Goal: Task Accomplishment & Management: Complete application form

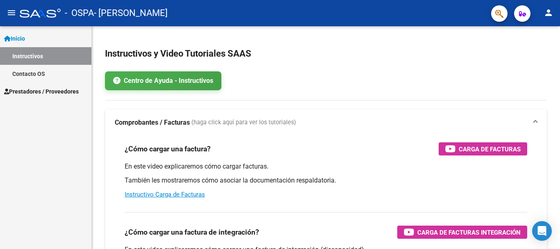
click at [39, 91] on span "Prestadores / Proveedores" at bounding box center [41, 91] width 75 height 9
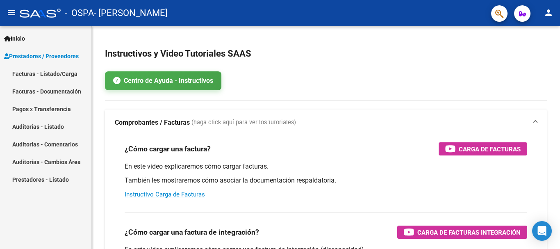
click at [42, 75] on link "Facturas - Listado/Carga" at bounding box center [45, 74] width 91 height 18
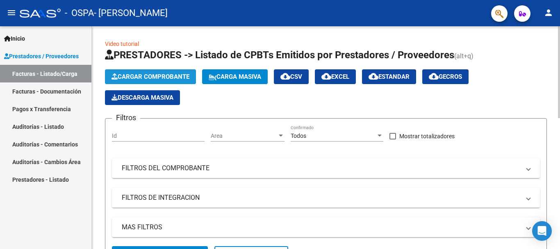
click at [148, 77] on span "Cargar Comprobante" at bounding box center [151, 76] width 78 height 7
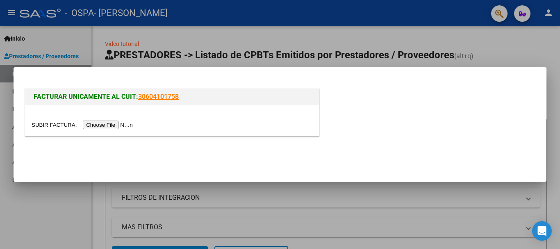
click at [117, 124] on input "file" at bounding box center [84, 125] width 104 height 9
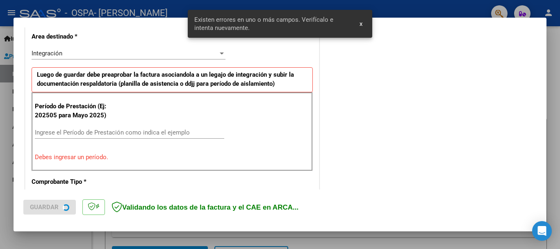
scroll to position [190, 0]
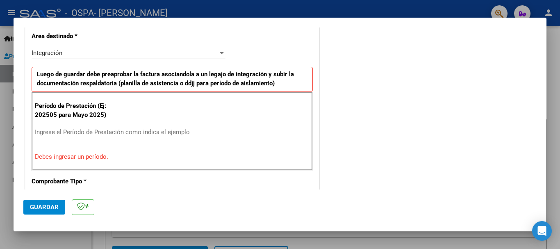
click at [83, 131] on input "Ingrese el Período de Prestación como indica el ejemplo" at bounding box center [130, 131] width 190 height 7
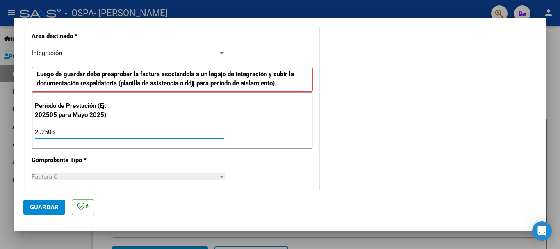
type input "202508"
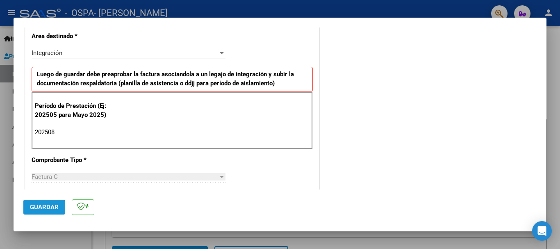
click at [40, 205] on span "Guardar" at bounding box center [44, 206] width 29 height 7
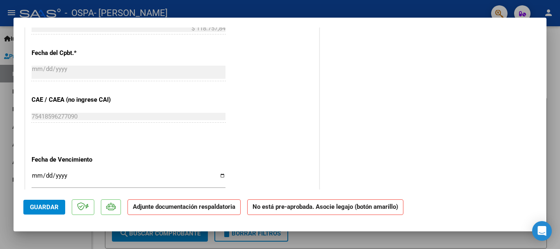
scroll to position [465, 0]
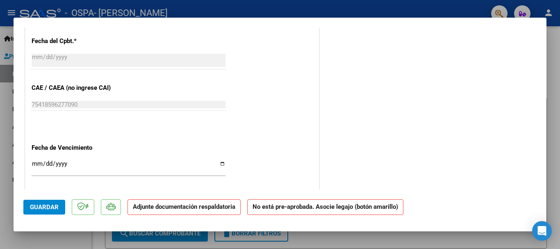
click at [75, 165] on input "Ingresar la fecha" at bounding box center [129, 166] width 194 height 13
click at [220, 163] on input "Ingresar la fecha" at bounding box center [129, 166] width 194 height 13
click at [38, 168] on input "Ingresar la fecha" at bounding box center [129, 166] width 194 height 13
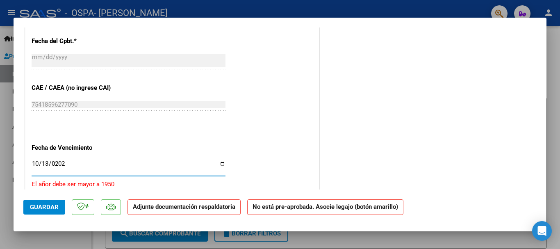
type input "2025-10-13"
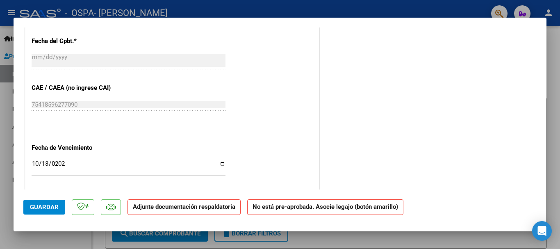
scroll to position [551, 0]
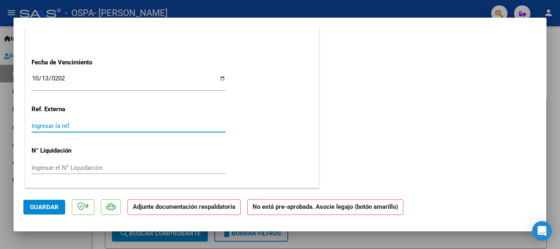
click at [90, 127] on input "Ingresar la ref." at bounding box center [129, 125] width 194 height 7
type input "8"
click at [96, 169] on input "Ingresar el N° Liquidación" at bounding box center [129, 167] width 194 height 7
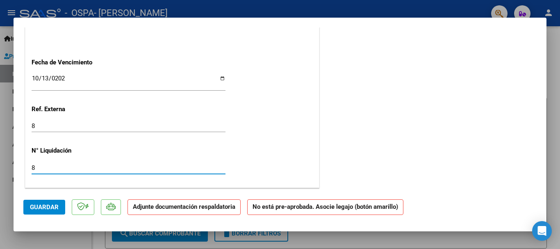
type input "8"
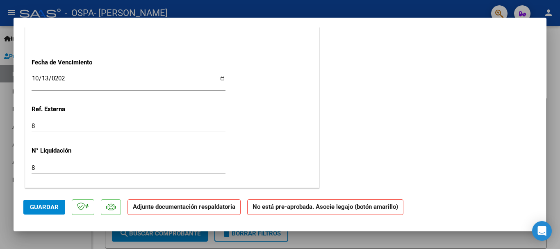
click at [39, 207] on span "Guardar" at bounding box center [44, 206] width 29 height 7
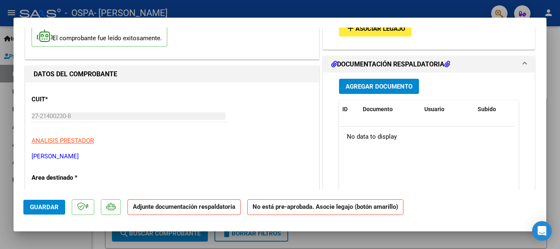
scroll to position [0, 0]
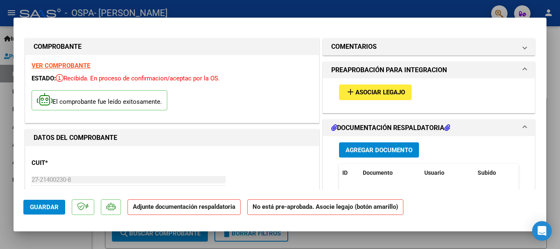
click at [382, 96] on span "Asociar Legajo" at bounding box center [381, 92] width 50 height 7
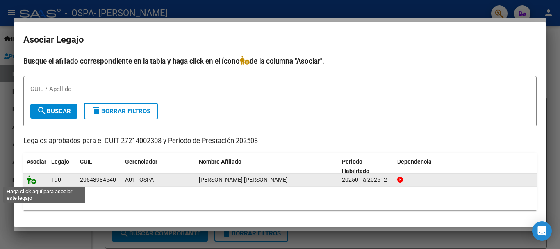
click at [33, 182] on icon at bounding box center [32, 179] width 10 height 9
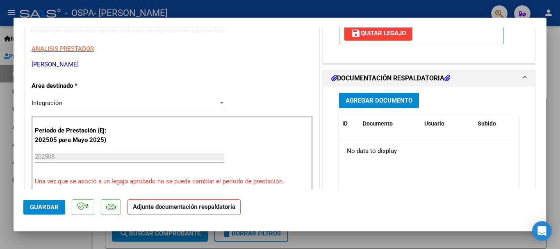
scroll to position [170, 0]
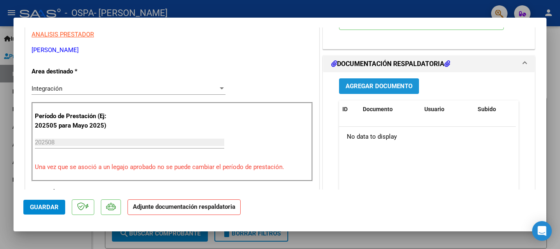
click at [383, 87] on span "Agregar Documento" at bounding box center [379, 86] width 67 height 7
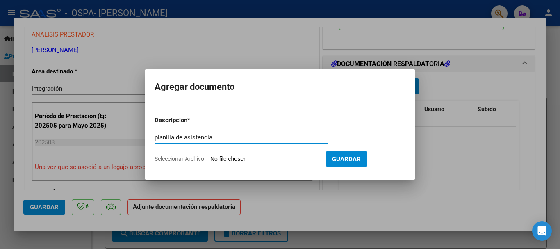
type input "planilla de asistencia"
click at [186, 158] on span "Seleccionar Archivo" at bounding box center [180, 158] width 50 height 7
click at [210, 158] on input "Seleccionar Archivo" at bounding box center [264, 159] width 109 height 8
type input "C:\fakepath\asistencia agosto cami.jpg"
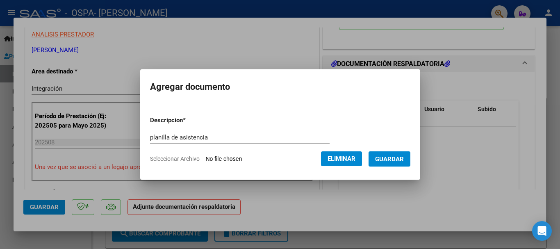
click at [395, 158] on span "Guardar" at bounding box center [389, 158] width 29 height 7
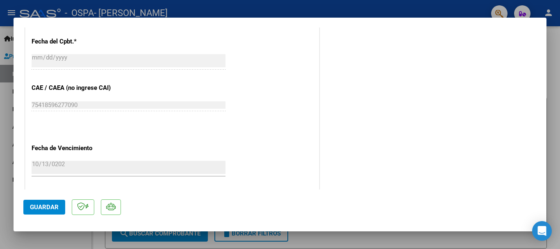
scroll to position [572, 0]
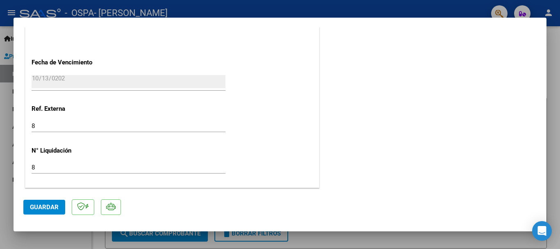
click at [50, 208] on span "Guardar" at bounding box center [44, 206] width 29 height 7
click at [47, 208] on span "Guardar" at bounding box center [44, 206] width 29 height 7
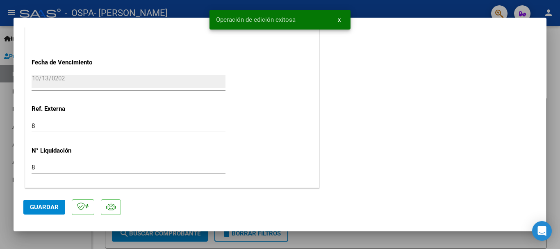
click at [554, 54] on div at bounding box center [280, 124] width 560 height 249
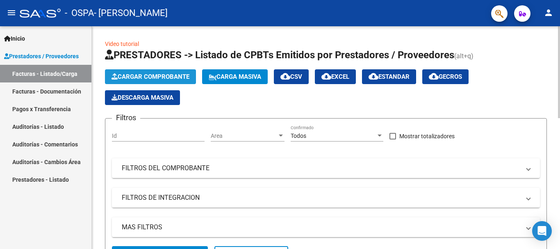
click at [185, 80] on span "Cargar Comprobante" at bounding box center [151, 76] width 78 height 7
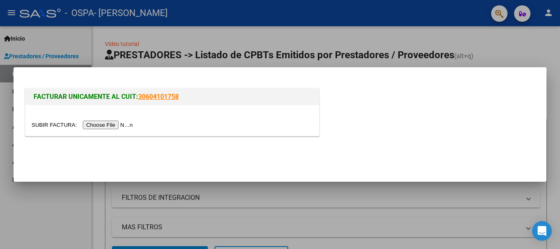
click at [111, 122] on input "file" at bounding box center [84, 125] width 104 height 9
click at [101, 123] on input "file" at bounding box center [84, 125] width 104 height 9
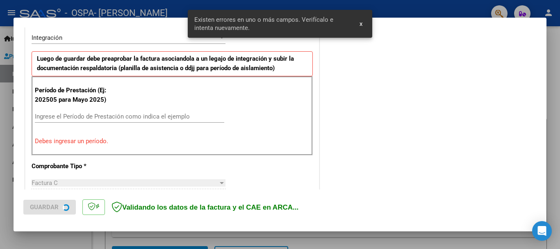
scroll to position [205, 0]
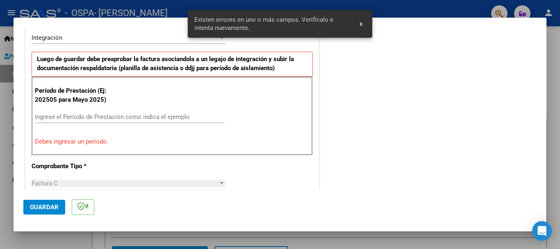
click at [59, 118] on input "Ingrese el Período de Prestación como indica el ejemplo" at bounding box center [130, 116] width 190 height 7
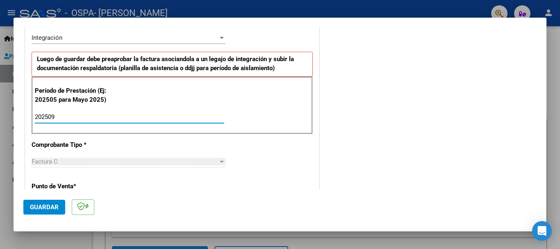
type input "202509"
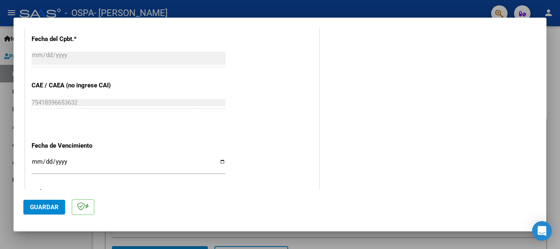
scroll to position [503, 0]
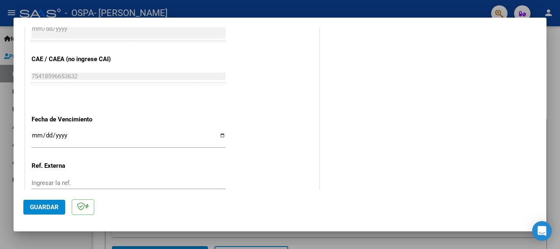
click at [66, 137] on input "Ingresar la fecha" at bounding box center [129, 138] width 194 height 13
click at [32, 137] on input "Ingresar la fecha" at bounding box center [129, 138] width 194 height 13
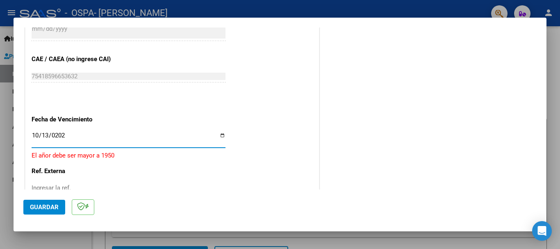
type input "2025-10-13"
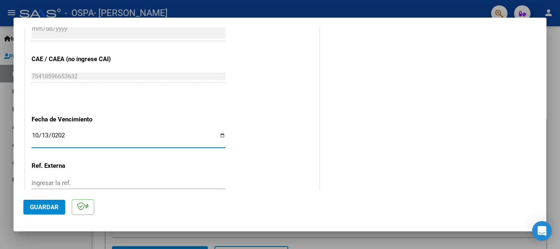
click at [101, 183] on input "Ingresar la ref." at bounding box center [129, 182] width 194 height 7
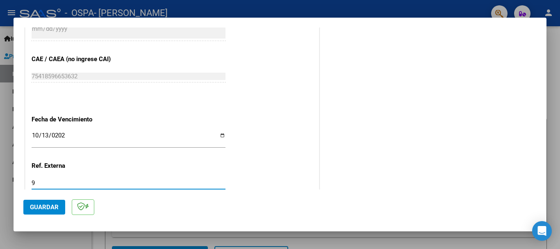
type input "9"
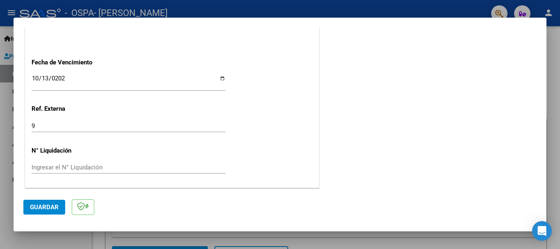
click at [107, 168] on input "Ingresar el N° Liquidación" at bounding box center [129, 167] width 194 height 7
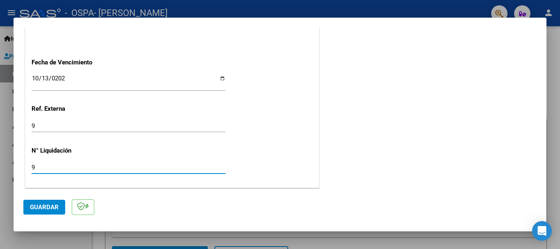
type input "9"
click at [34, 211] on button "Guardar" at bounding box center [44, 207] width 42 height 15
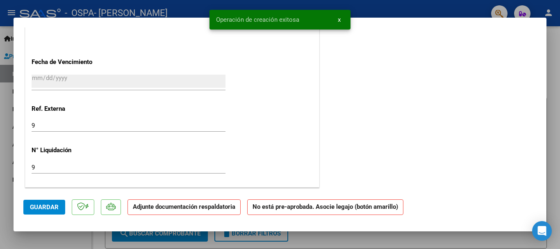
scroll to position [0, 0]
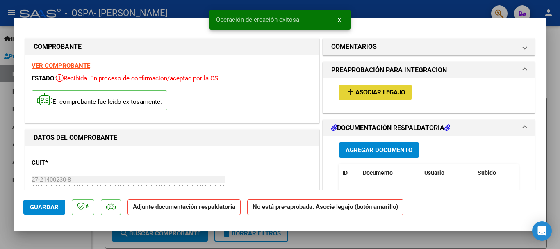
click at [388, 93] on span "Asociar Legajo" at bounding box center [381, 92] width 50 height 7
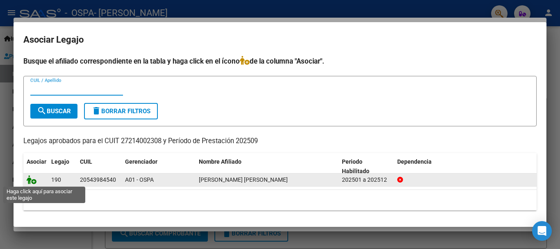
click at [32, 182] on icon at bounding box center [32, 179] width 10 height 9
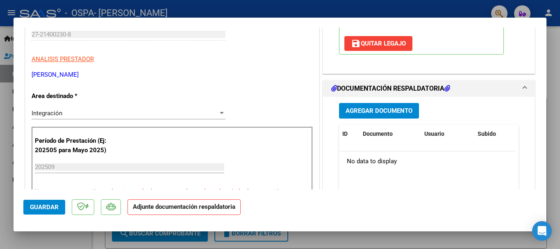
scroll to position [147, 0]
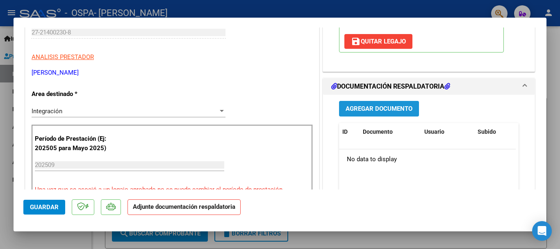
click at [373, 108] on span "Agregar Documento" at bounding box center [379, 108] width 67 height 7
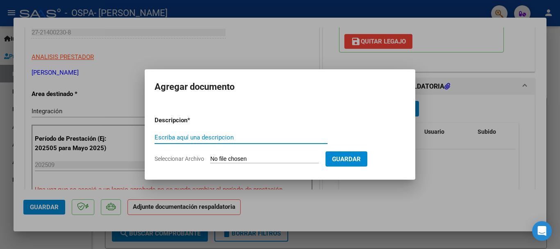
click at [232, 137] on input "Escriba aquí una descripcion" at bounding box center [241, 137] width 173 height 7
type input "Asistencia septiembre"
click at [231, 160] on input "Seleccionar Archivo" at bounding box center [264, 159] width 109 height 8
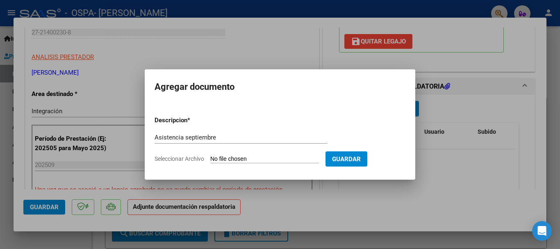
type input "C:\fakepath\IMG_5623.jpg"
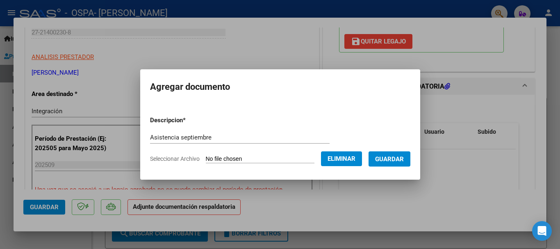
click at [404, 158] on span "Guardar" at bounding box center [389, 158] width 29 height 7
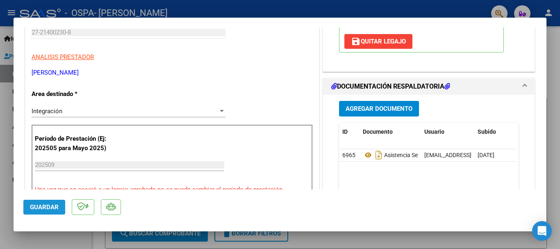
click at [37, 207] on span "Guardar" at bounding box center [44, 206] width 29 height 7
click at [407, 88] on h1 "DOCUMENTACIÓN RESPALDATORIA" at bounding box center [390, 87] width 119 height 10
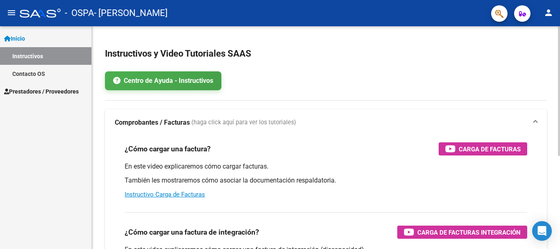
drag, startPoint x: 269, startPoint y: 64, endPoint x: 271, endPoint y: 59, distance: 5.1
click at [549, 0] on html "menu - OSPA - [PERSON_NAME] person Inicio Instructivos Contacto OS Prestadores …" at bounding box center [280, 124] width 560 height 249
